Goal: Submit feedback/report problem: Provide input to the site owners about the experience or issues

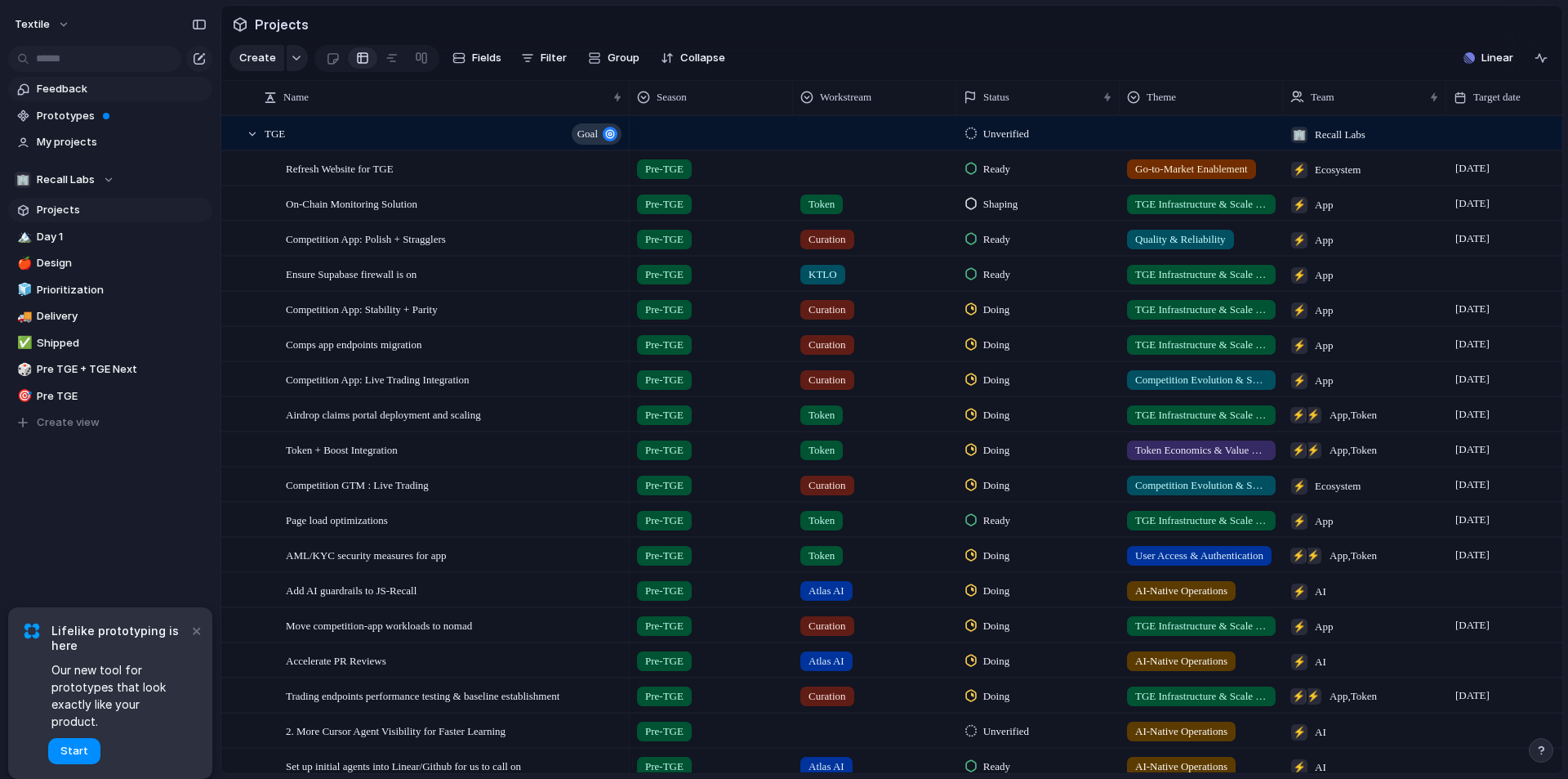
click at [135, 86] on span "Feedback" at bounding box center [121, 89] width 170 height 16
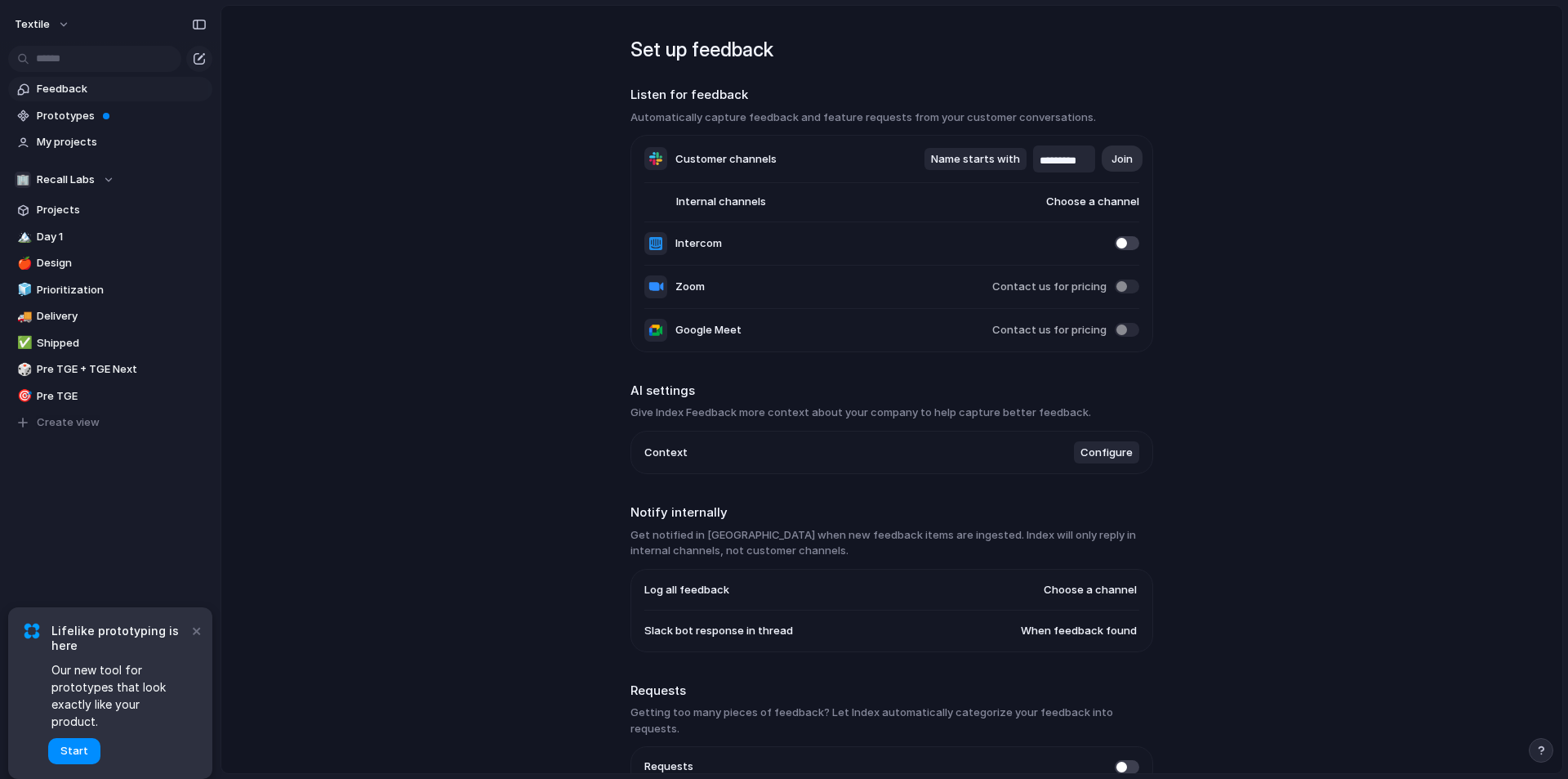
drag, startPoint x: 462, startPoint y: 201, endPoint x: 437, endPoint y: 160, distance: 48.0
click at [437, 160] on main "Set up feedback Listen for feedback Automatically capture feedback and feature …" at bounding box center [891, 389] width 1343 height 769
